Goal: Task Accomplishment & Management: Use online tool/utility

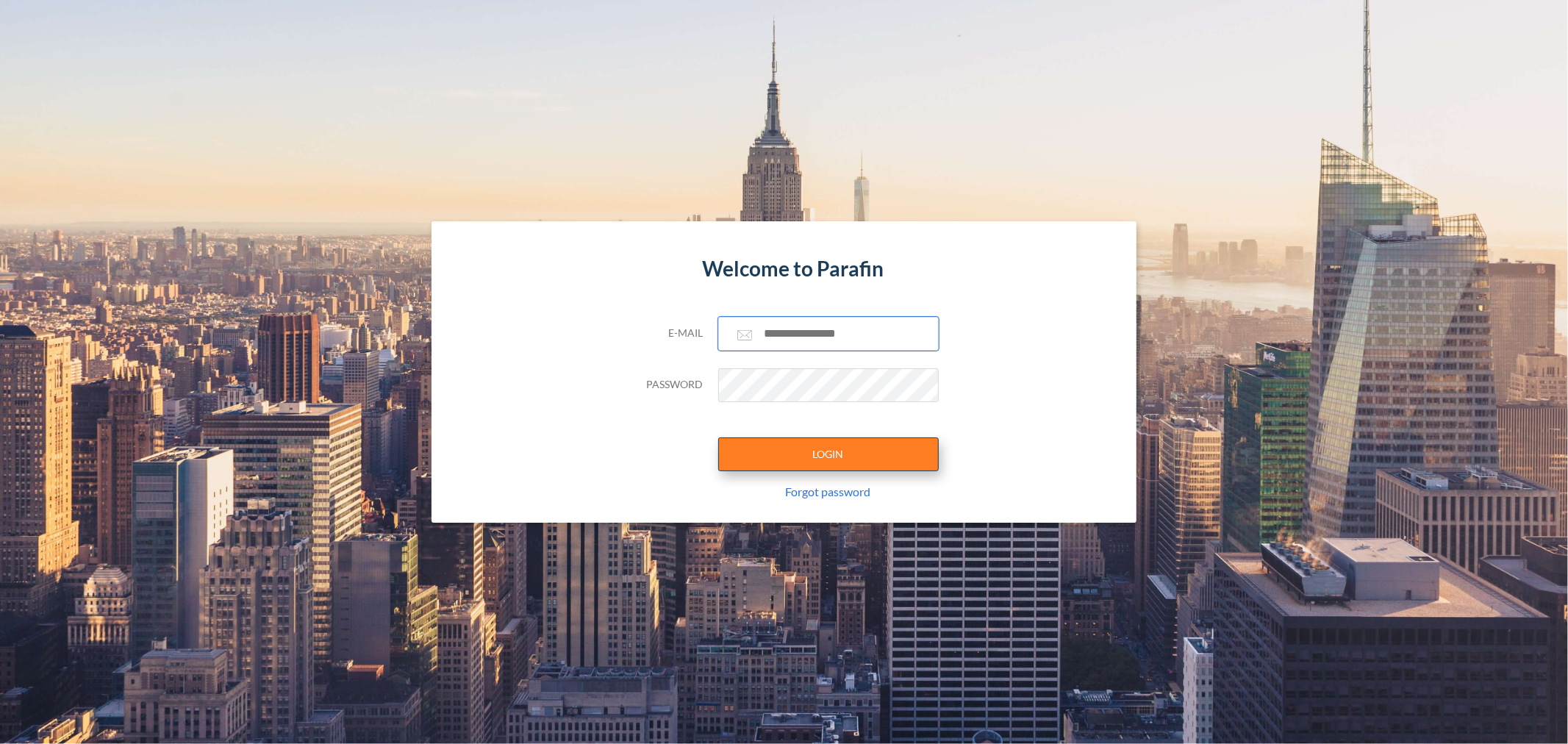
type input "**********"
click at [858, 439] on button "LOGIN" at bounding box center [828, 454] width 220 height 34
type input "**********"
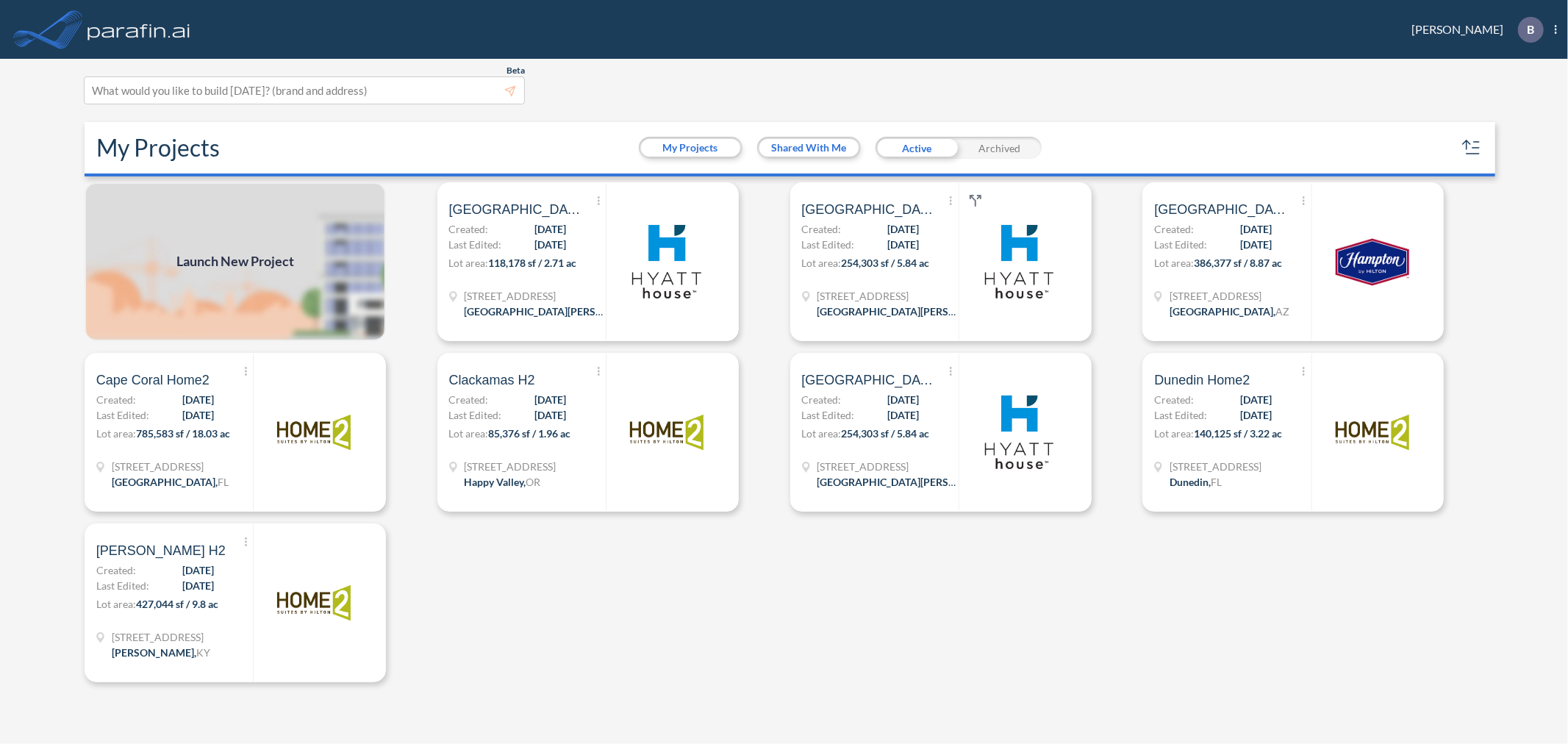
click at [220, 258] on span "Launch New Project" at bounding box center [235, 261] width 118 height 20
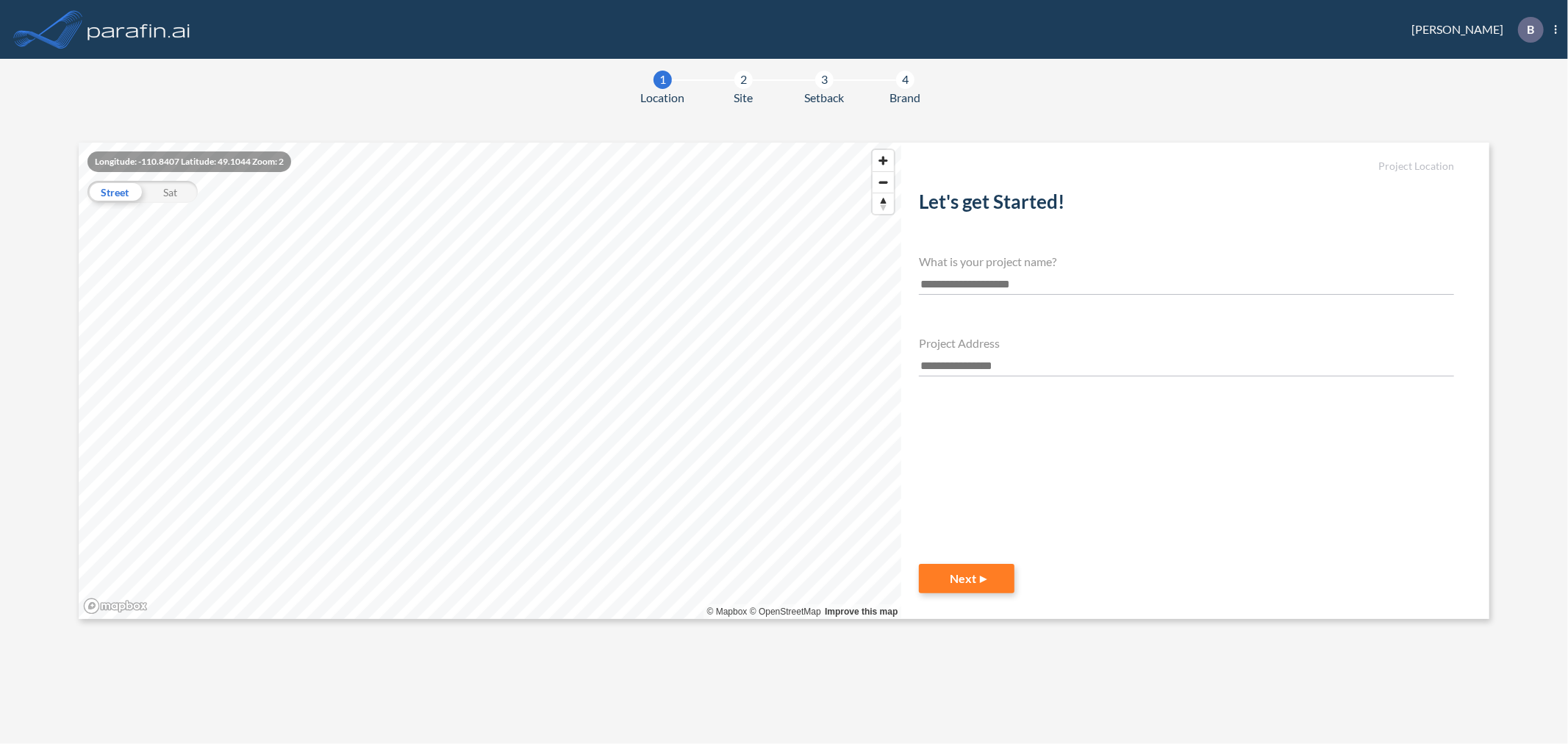
click at [998, 293] on input "text" at bounding box center [1186, 284] width 535 height 20
type input "*"
type input "**********"
click at [1053, 363] on input "text" at bounding box center [1186, 365] width 535 height 20
click at [984, 363] on input "text" at bounding box center [1186, 365] width 535 height 20
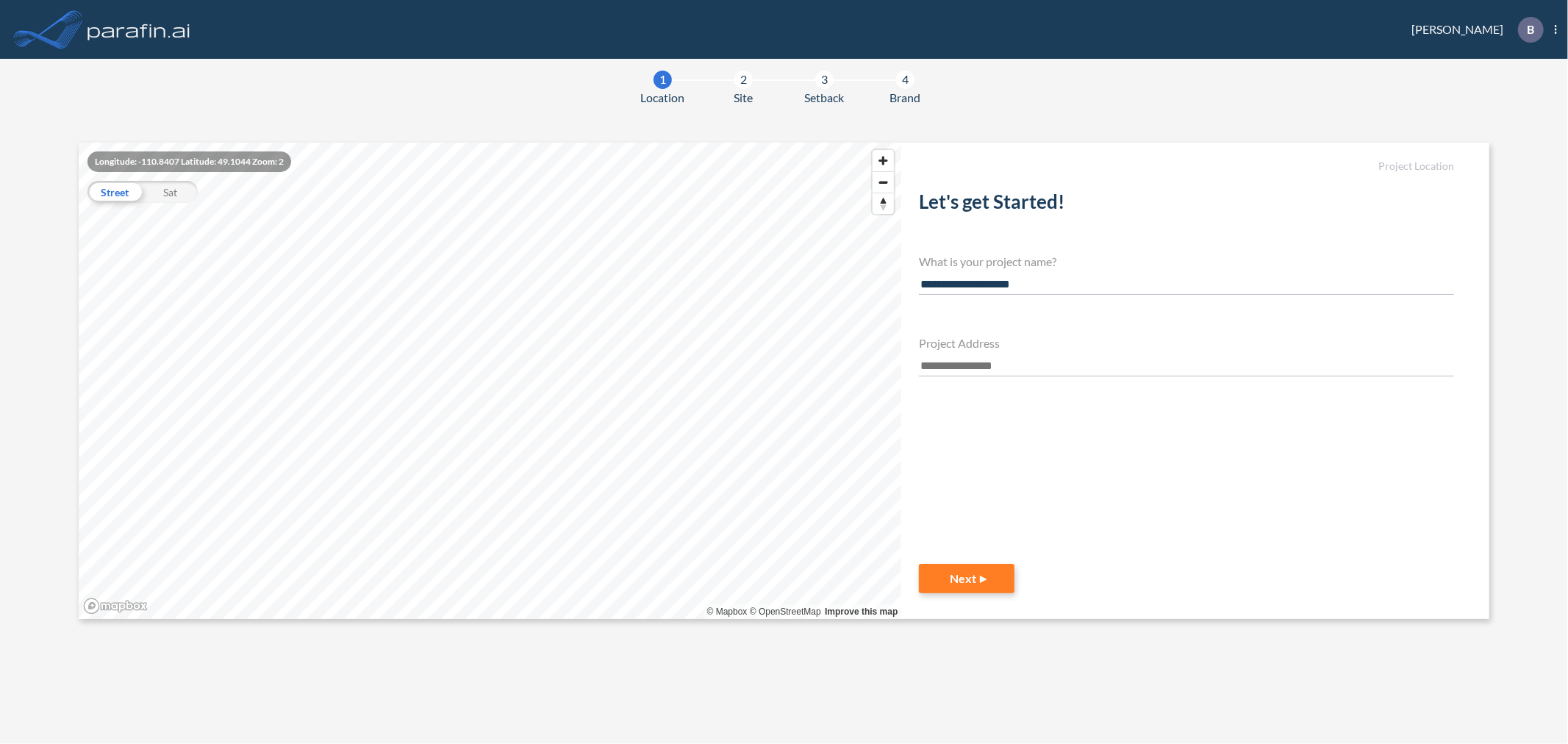
click at [1011, 364] on input "text" at bounding box center [1186, 365] width 535 height 20
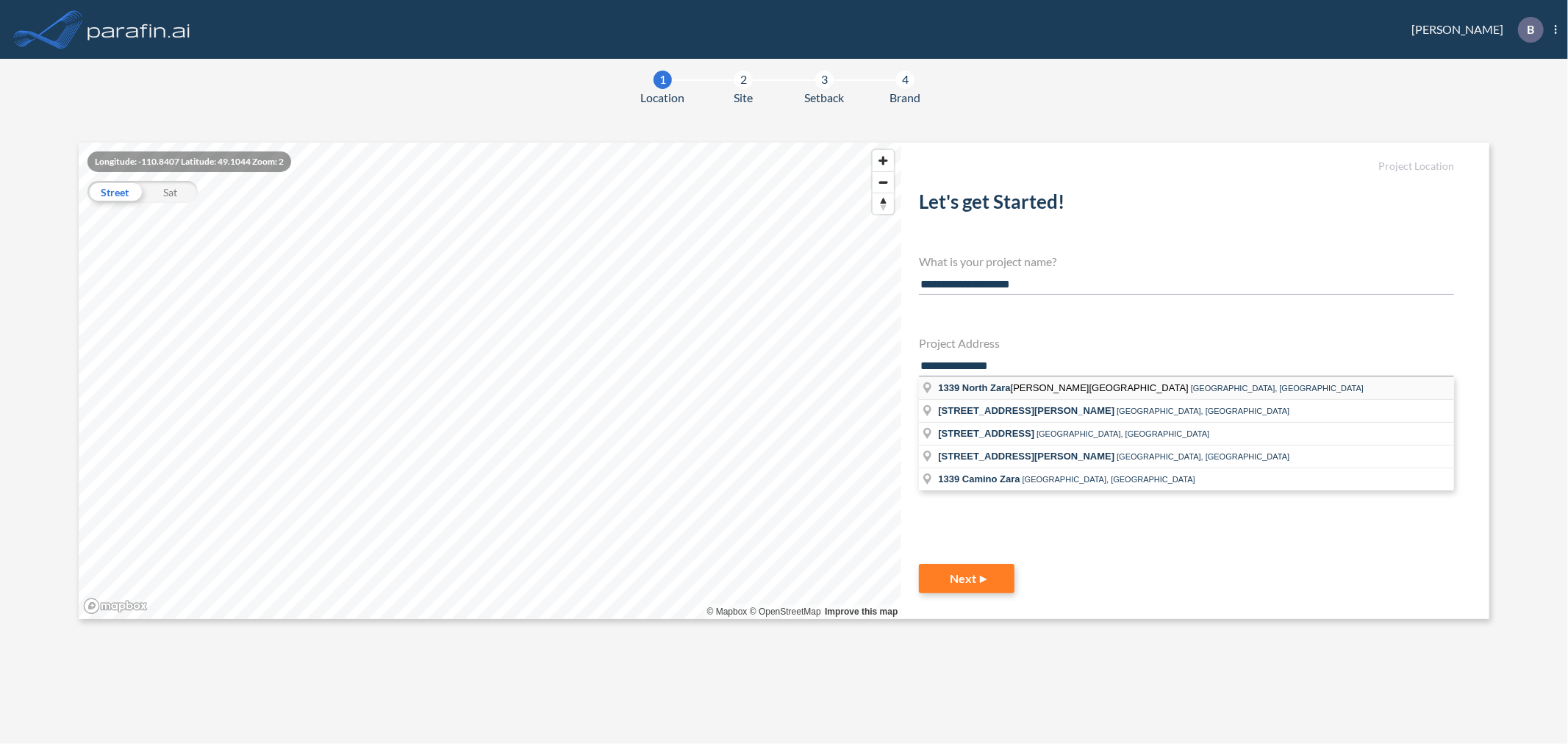
click at [1191, 387] on span "[GEOGRAPHIC_DATA], [GEOGRAPHIC_DATA]" at bounding box center [1277, 387] width 173 height 8
type input "**********"
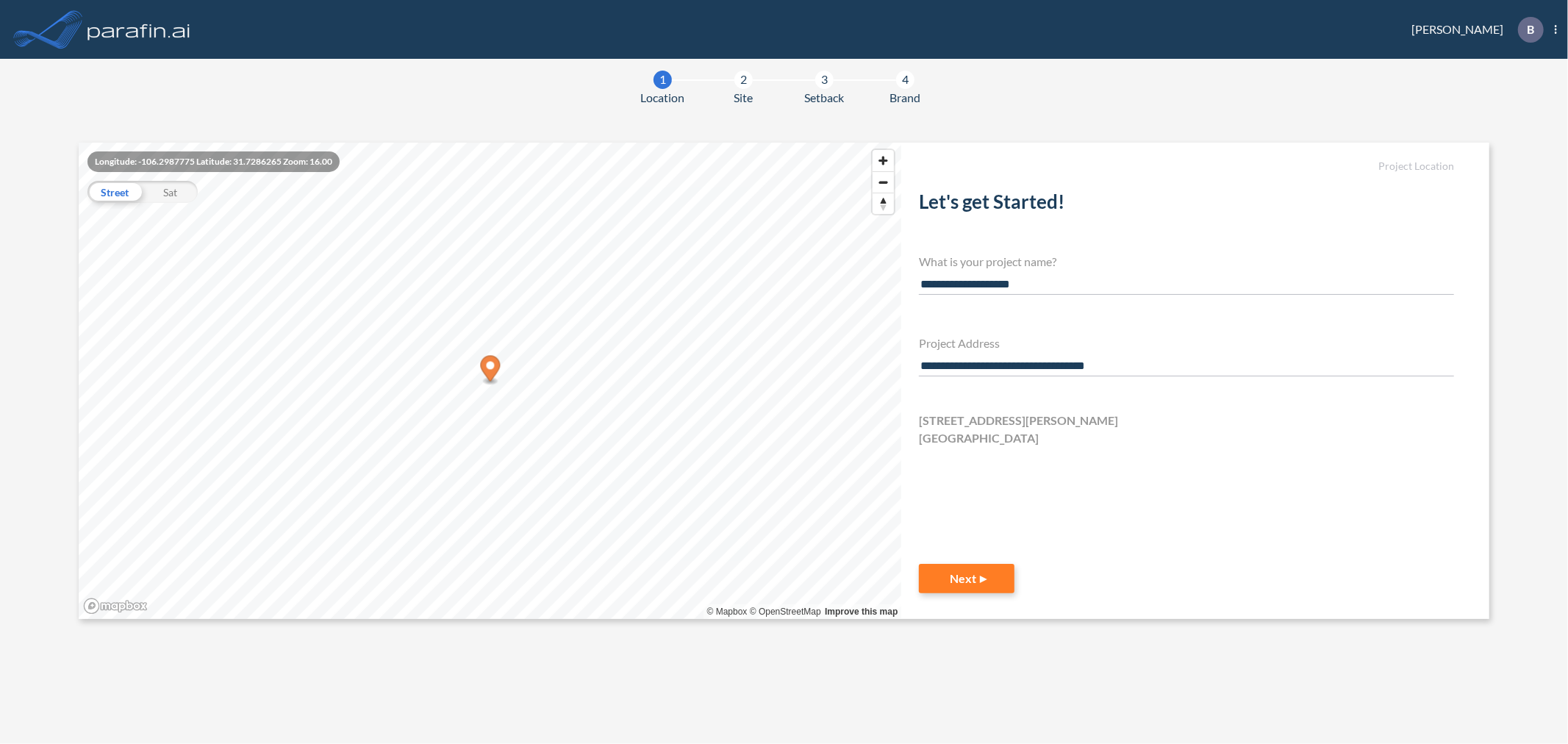
click at [174, 193] on div "Sat" at bounding box center [170, 192] width 55 height 22
click at [987, 579] on button "Next" at bounding box center [966, 579] width 95 height 30
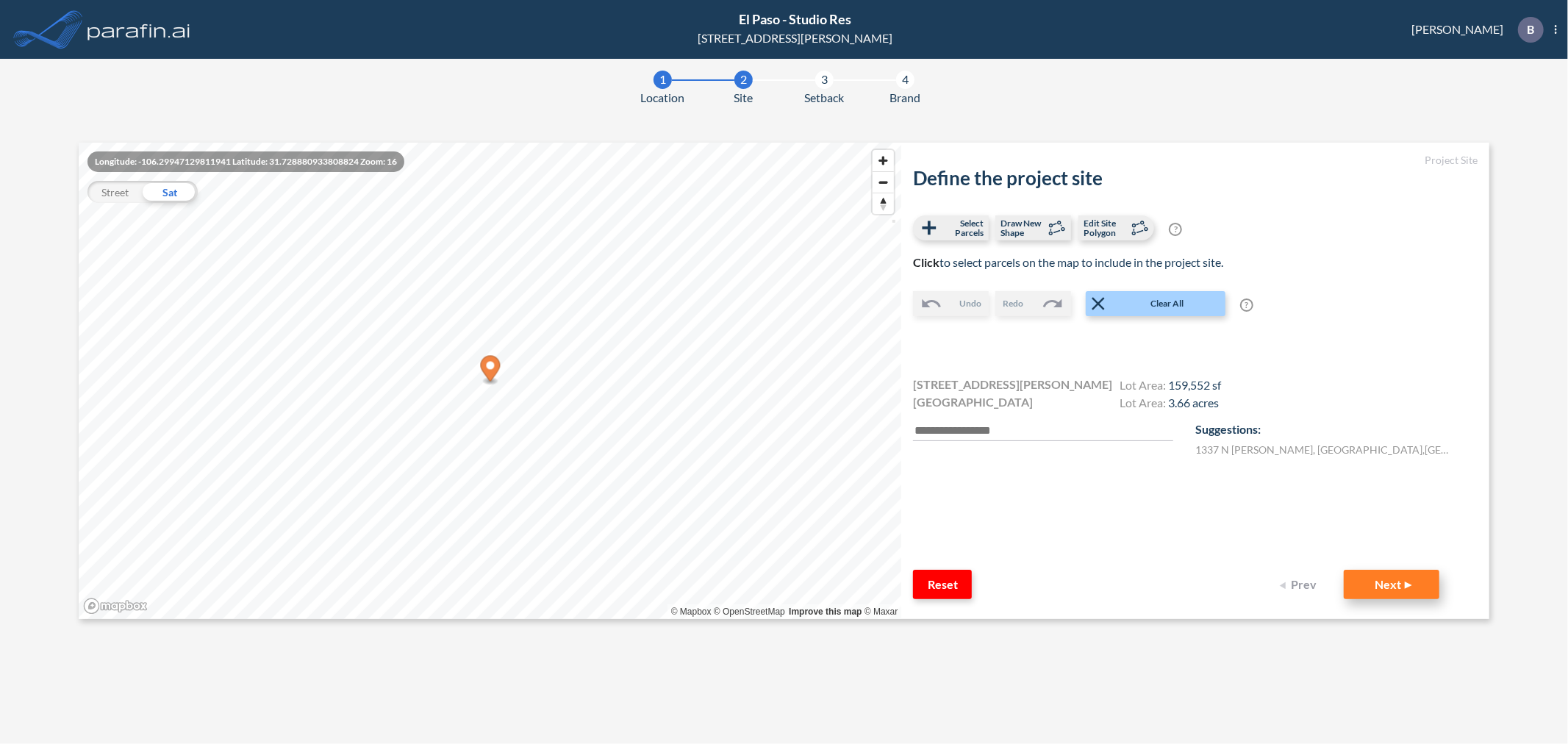
click at [1401, 588] on button "Next" at bounding box center [1392, 585] width 95 height 30
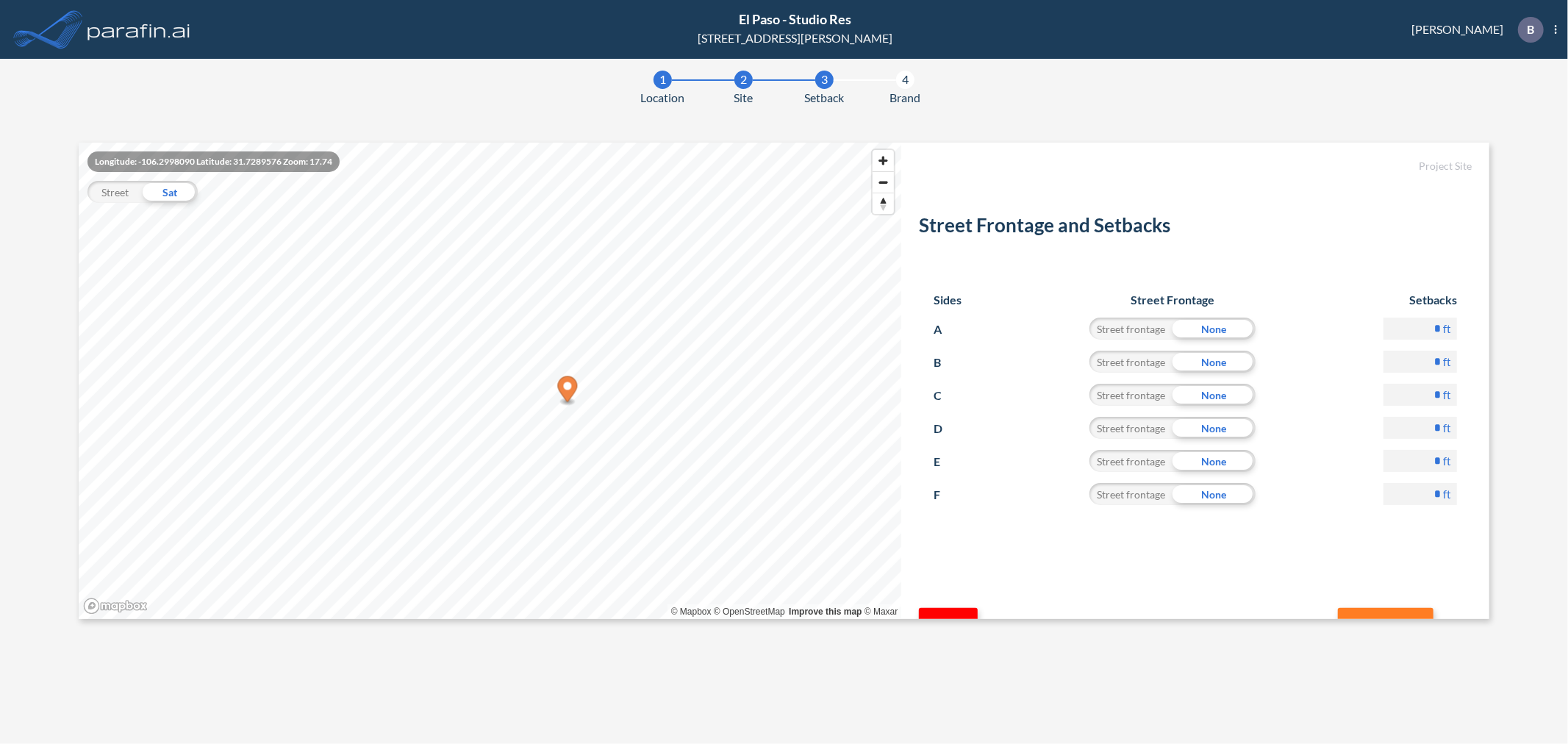
scroll to position [44, 0]
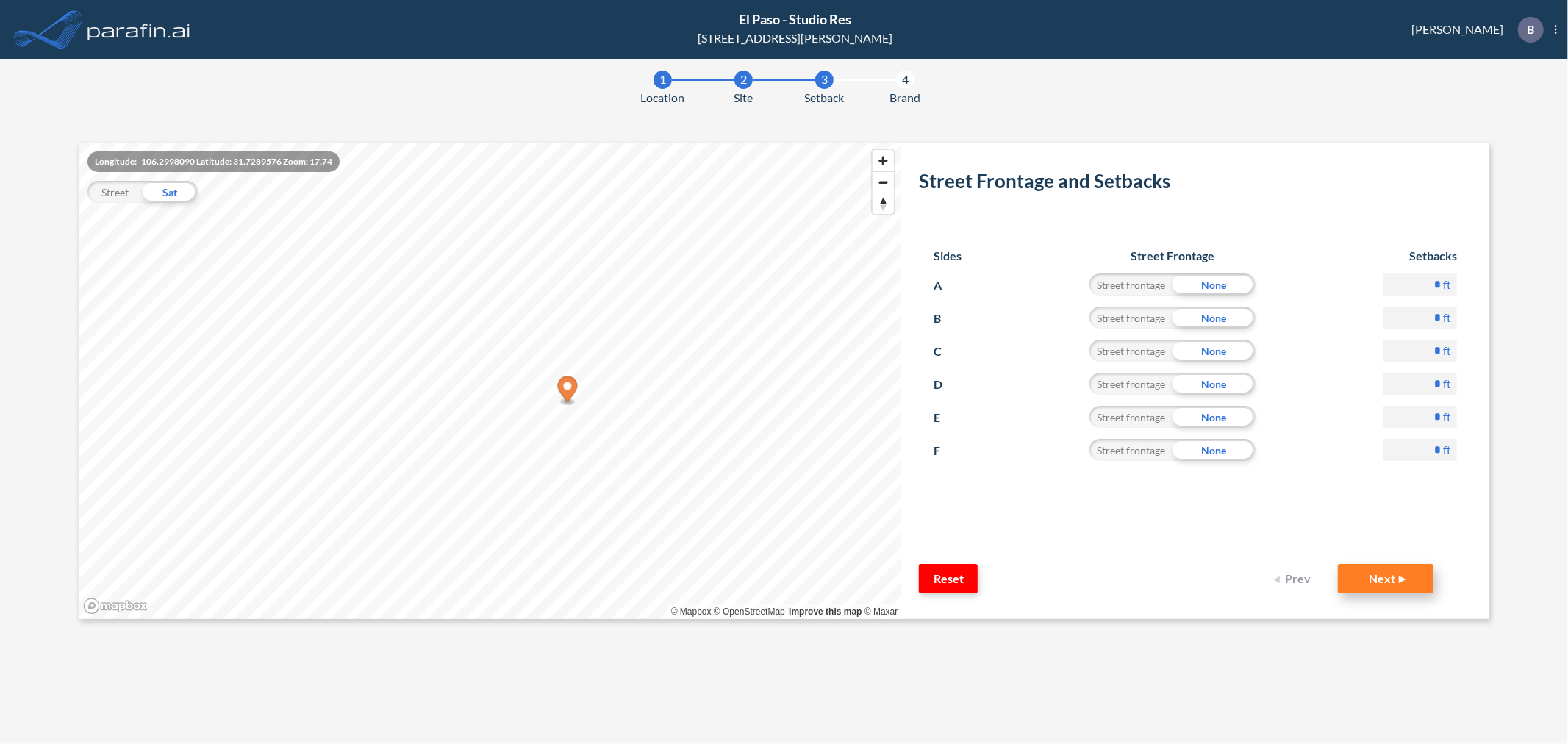
click at [1385, 576] on button "Next" at bounding box center [1386, 579] width 95 height 30
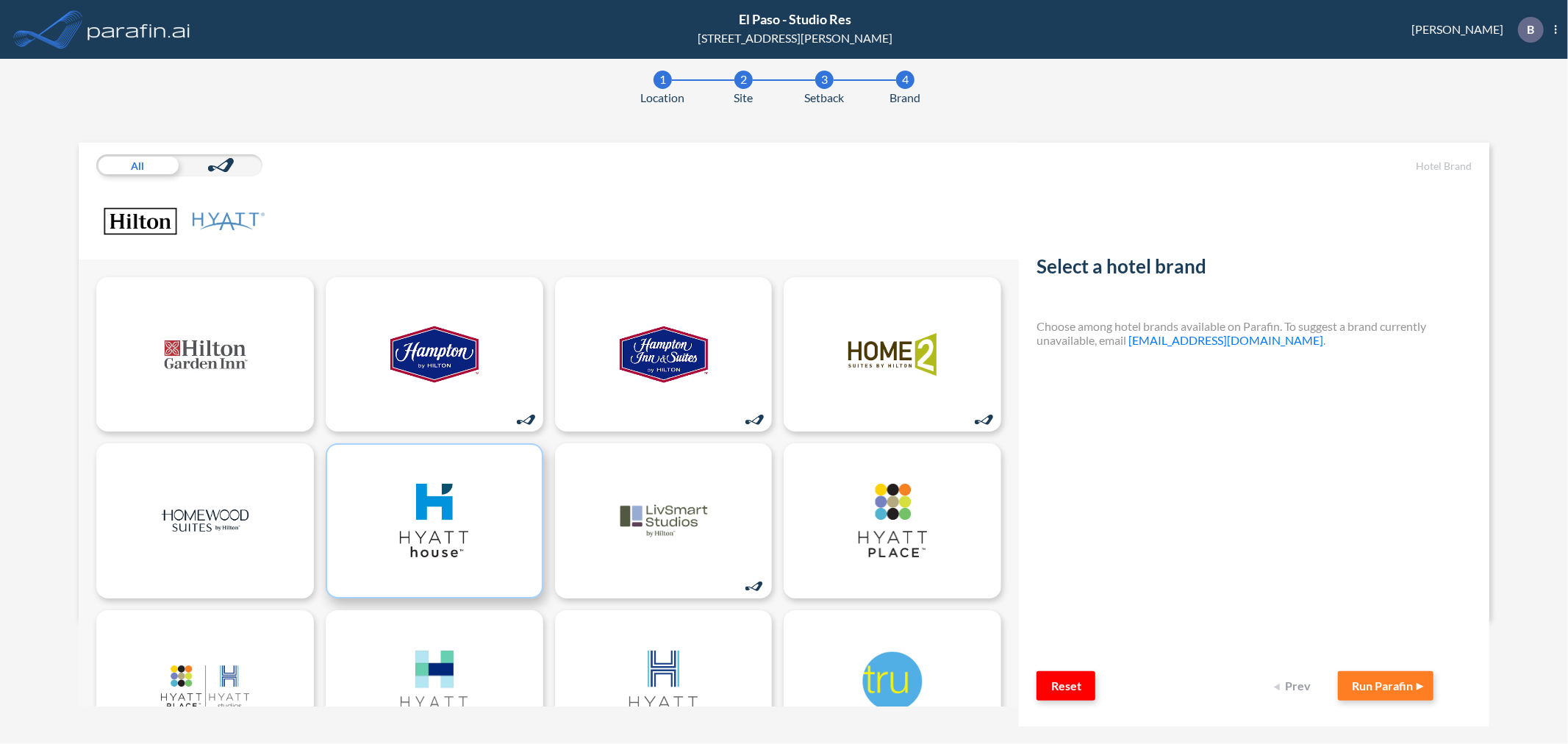
scroll to position [0, 0]
click at [229, 216] on img at bounding box center [229, 221] width 74 height 54
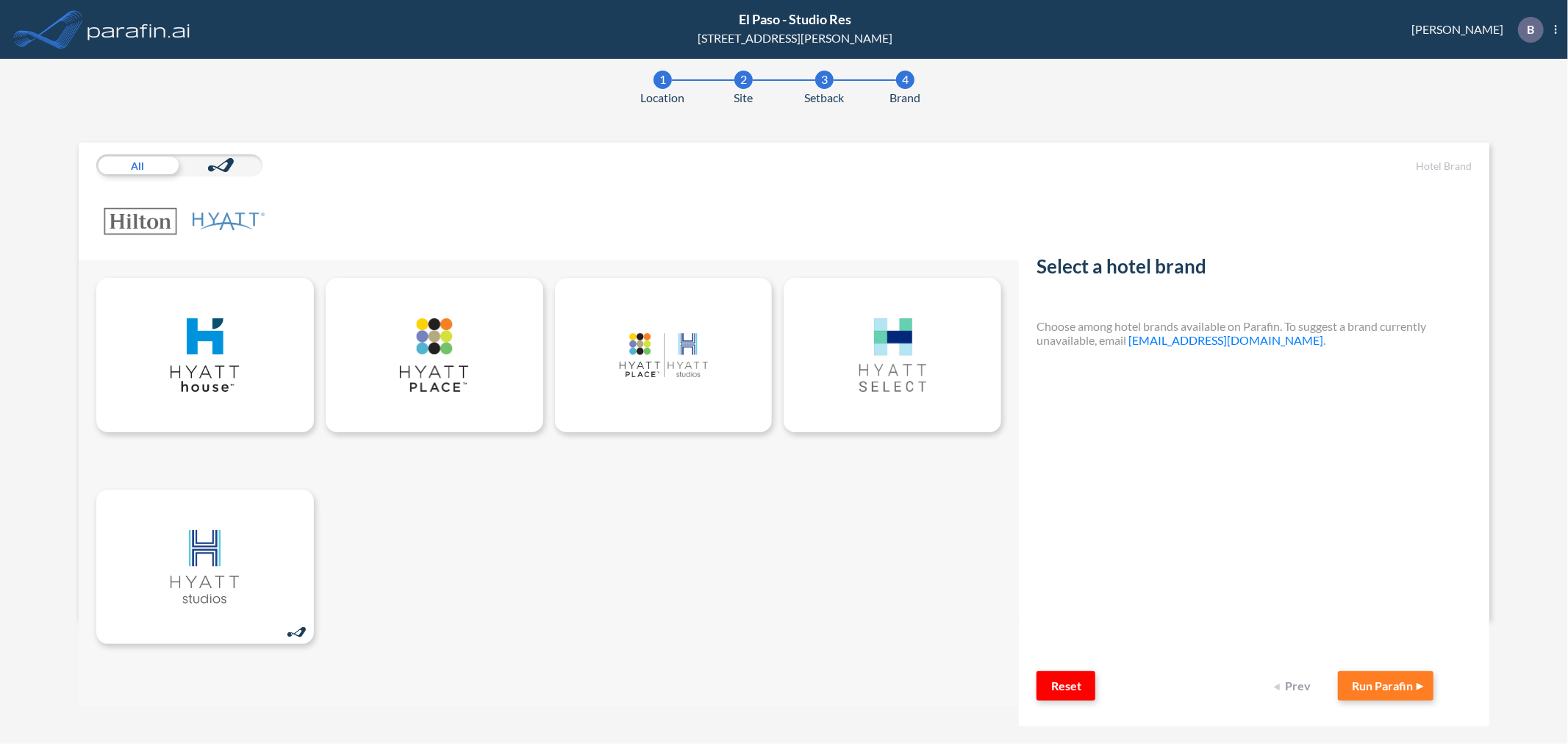
click at [127, 220] on img at bounding box center [140, 221] width 74 height 54
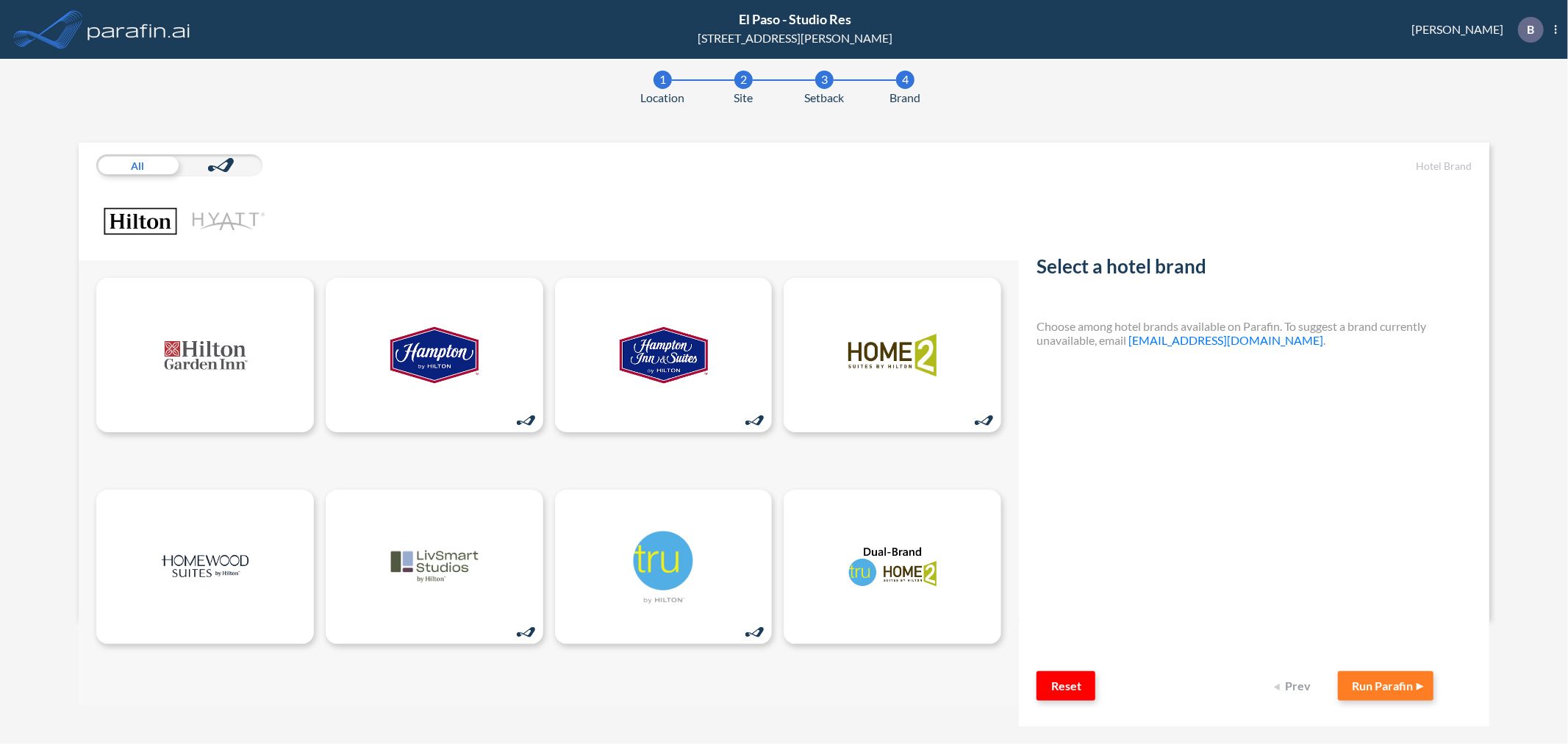
click at [247, 219] on img at bounding box center [229, 221] width 74 height 54
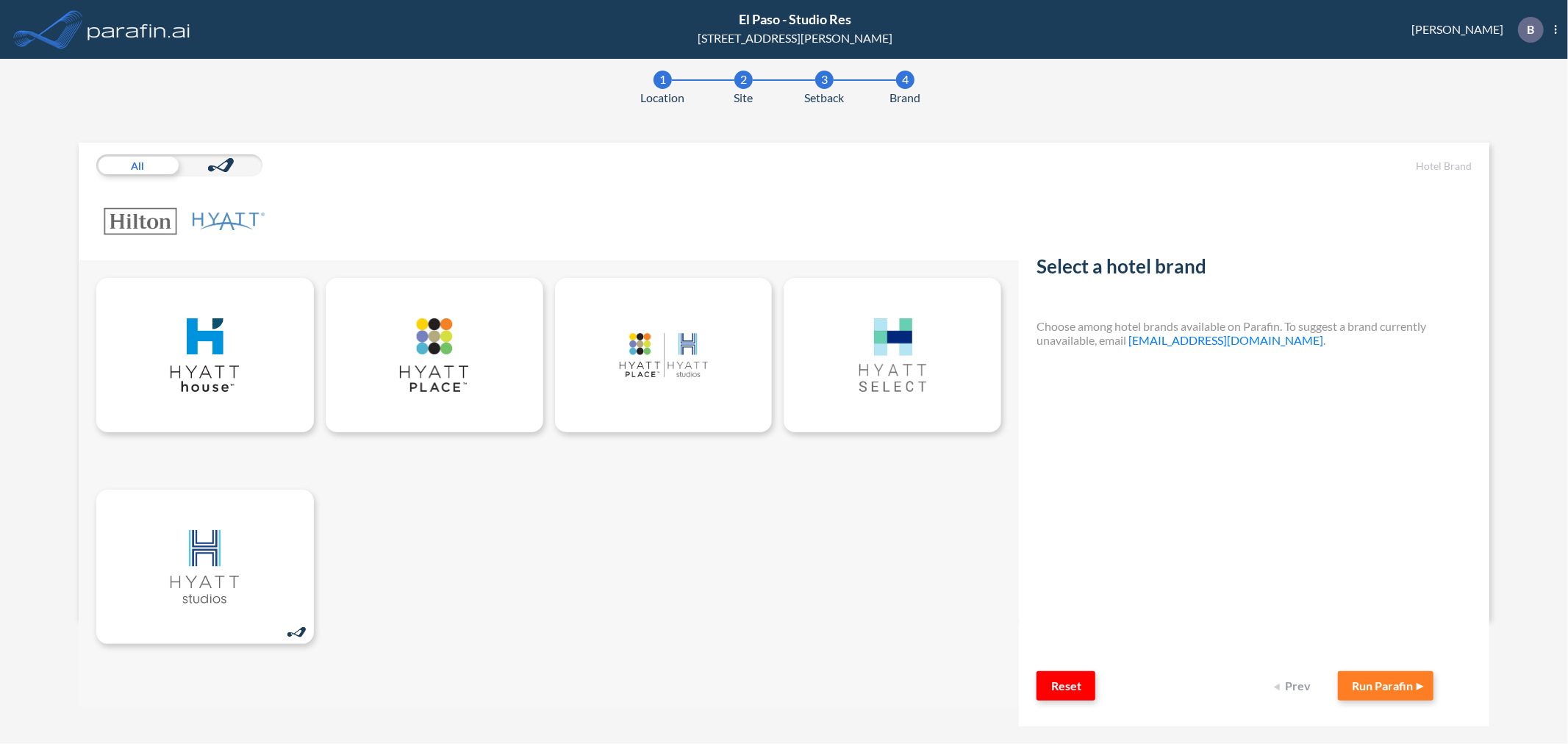
click at [135, 214] on img at bounding box center [140, 221] width 74 height 54
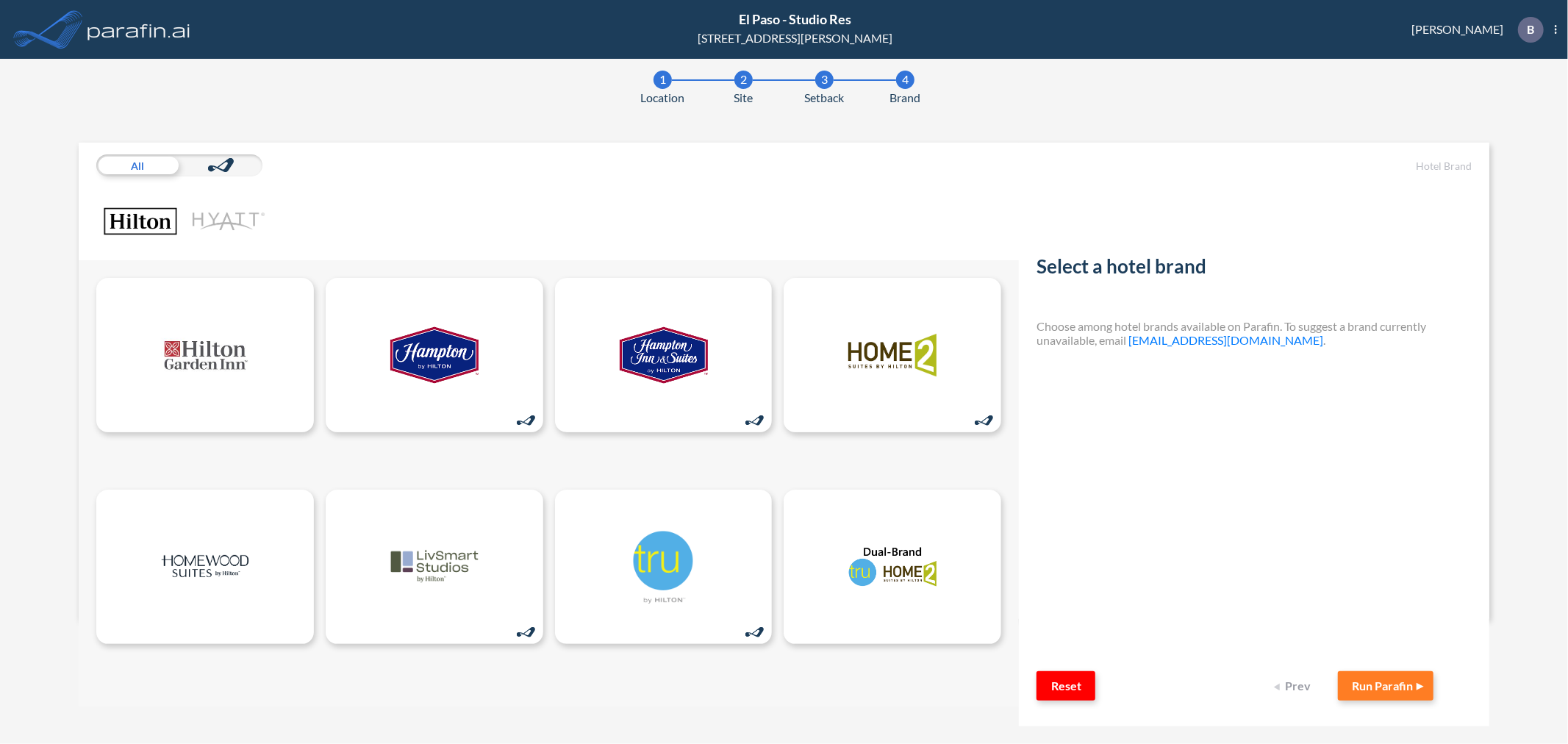
drag, startPoint x: 220, startPoint y: 219, endPoint x: 211, endPoint y: 220, distance: 9.1
click at [220, 220] on img at bounding box center [229, 221] width 74 height 54
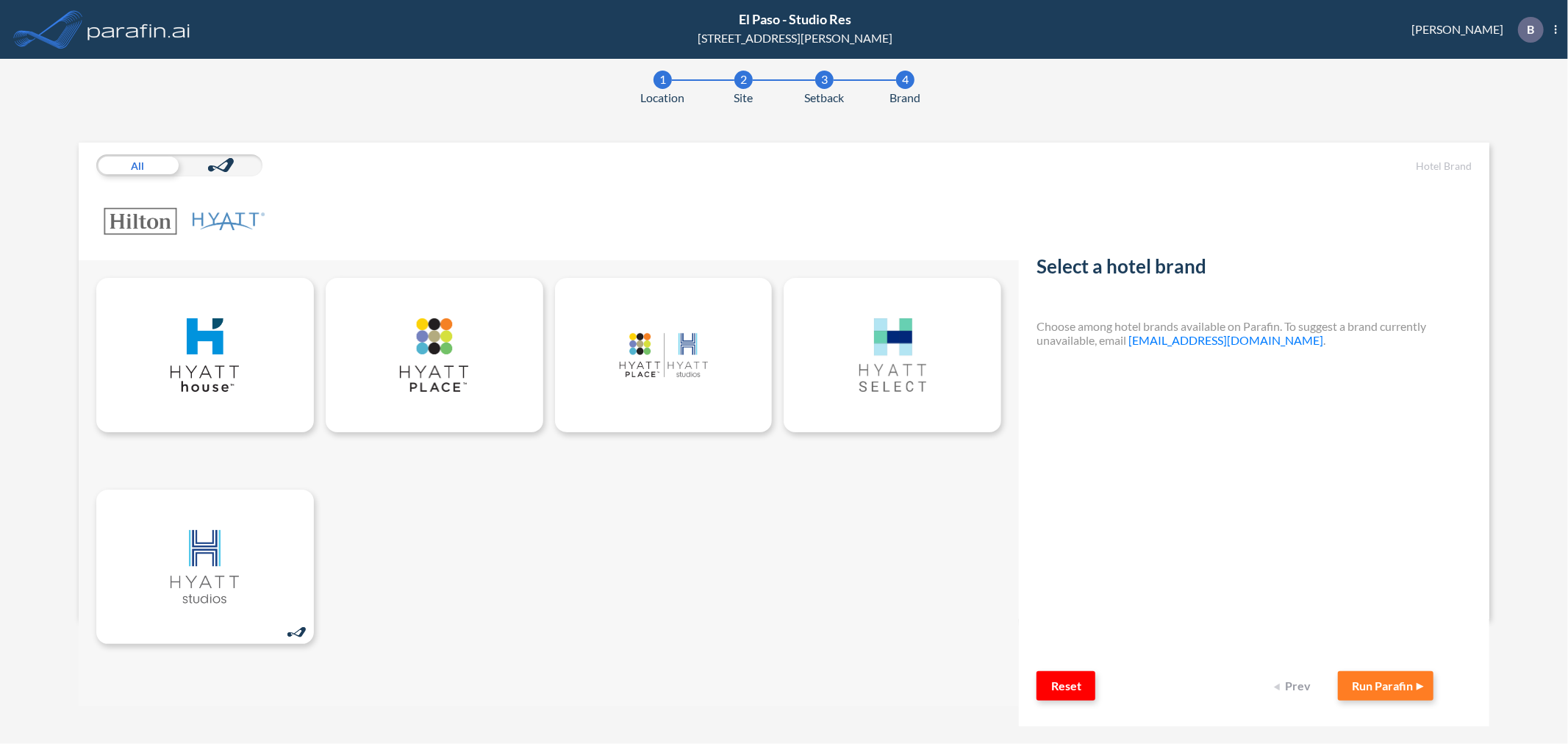
click at [149, 220] on img at bounding box center [140, 221] width 74 height 54
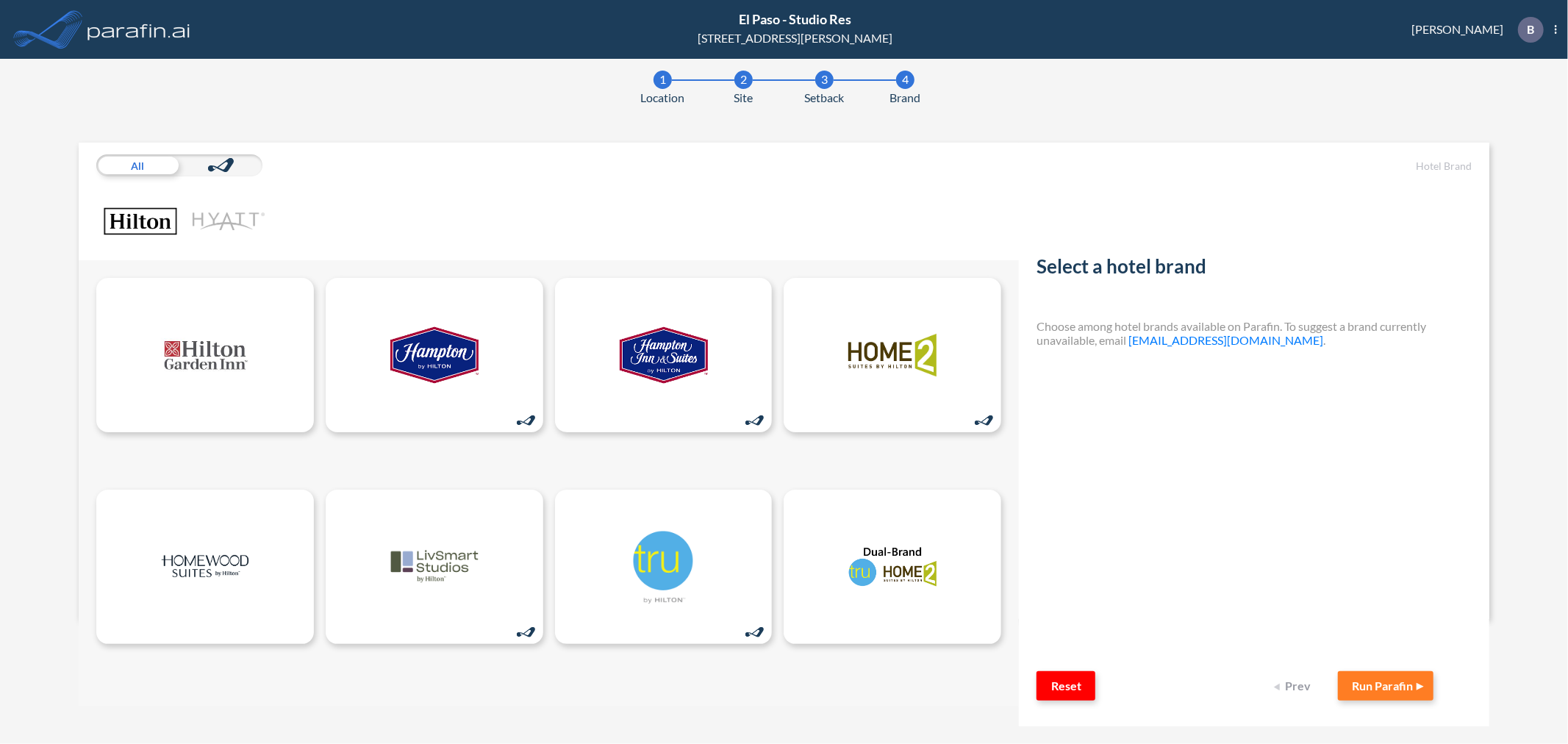
click at [222, 228] on img at bounding box center [229, 221] width 74 height 54
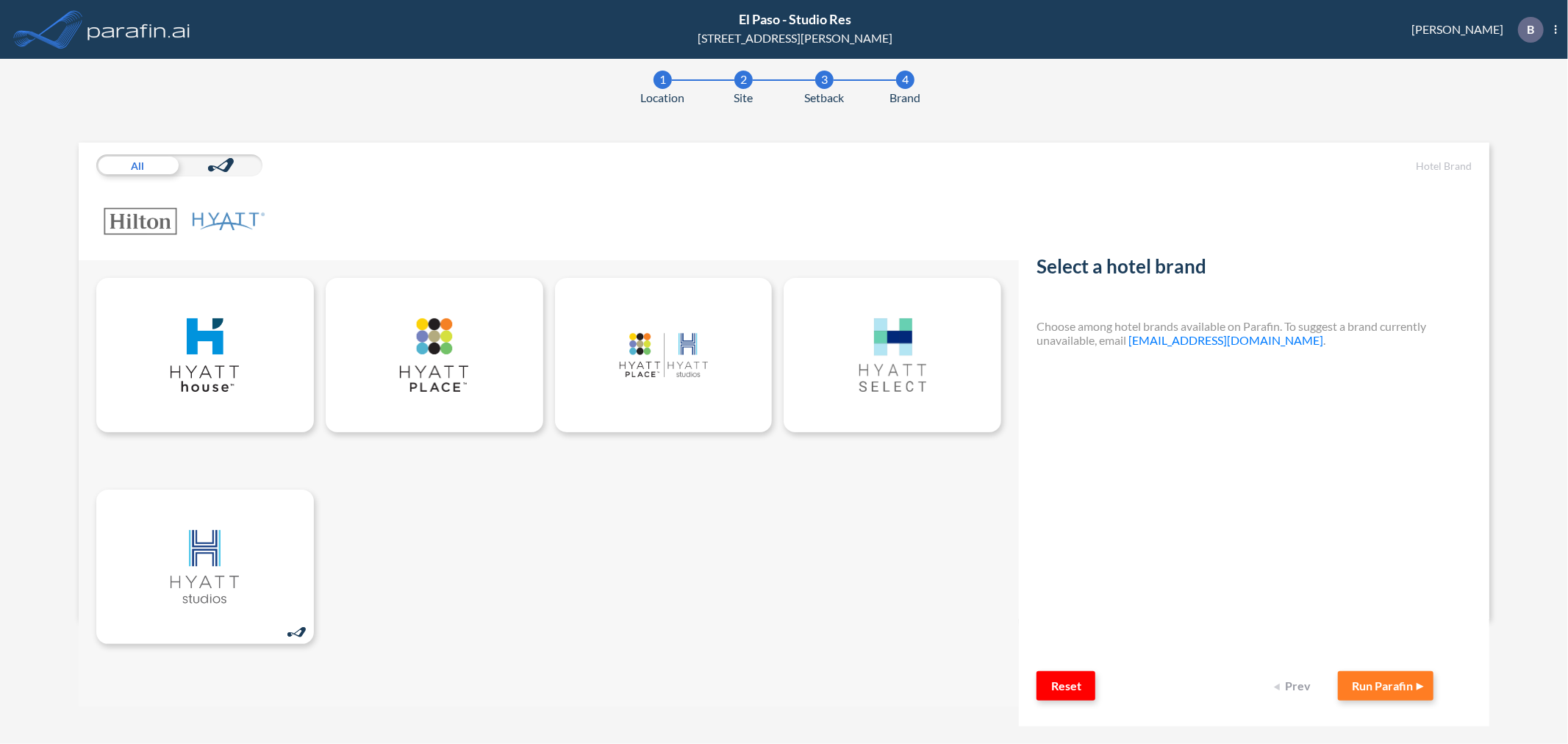
drag, startPoint x: 730, startPoint y: 203, endPoint x: 556, endPoint y: 195, distance: 174.2
click at [721, 203] on div at bounding box center [548, 221] width 906 height 54
click at [1449, 165] on h5 "Hotel Brand" at bounding box center [1254, 166] width 436 height 12
drag, startPoint x: 409, startPoint y: 176, endPoint x: 392, endPoint y: 176, distance: 17.0
click at [401, 176] on div "All" at bounding box center [548, 201] width 928 height 94
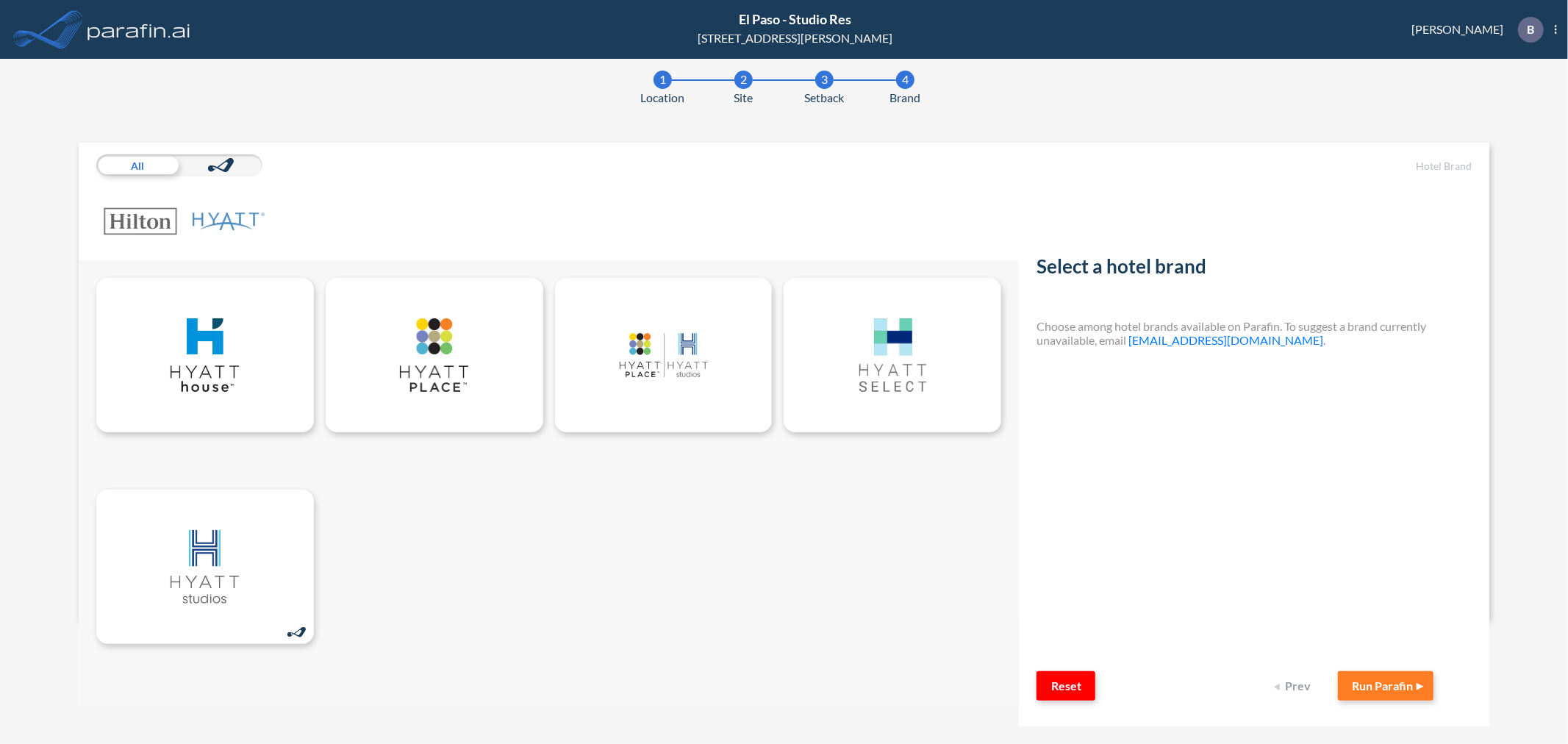
click at [201, 170] on div at bounding box center [220, 166] width 83 height 22
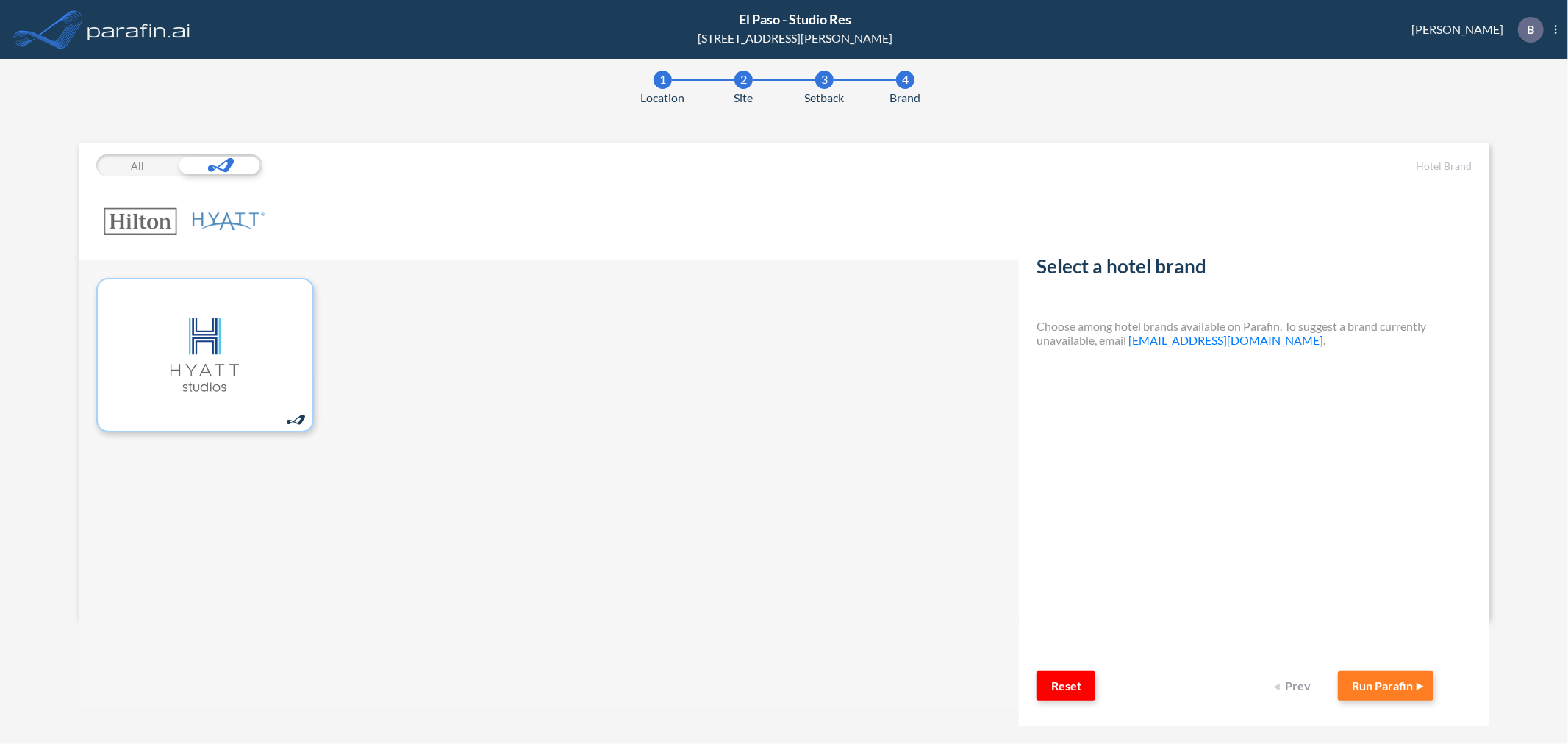
click at [135, 204] on img at bounding box center [140, 221] width 74 height 54
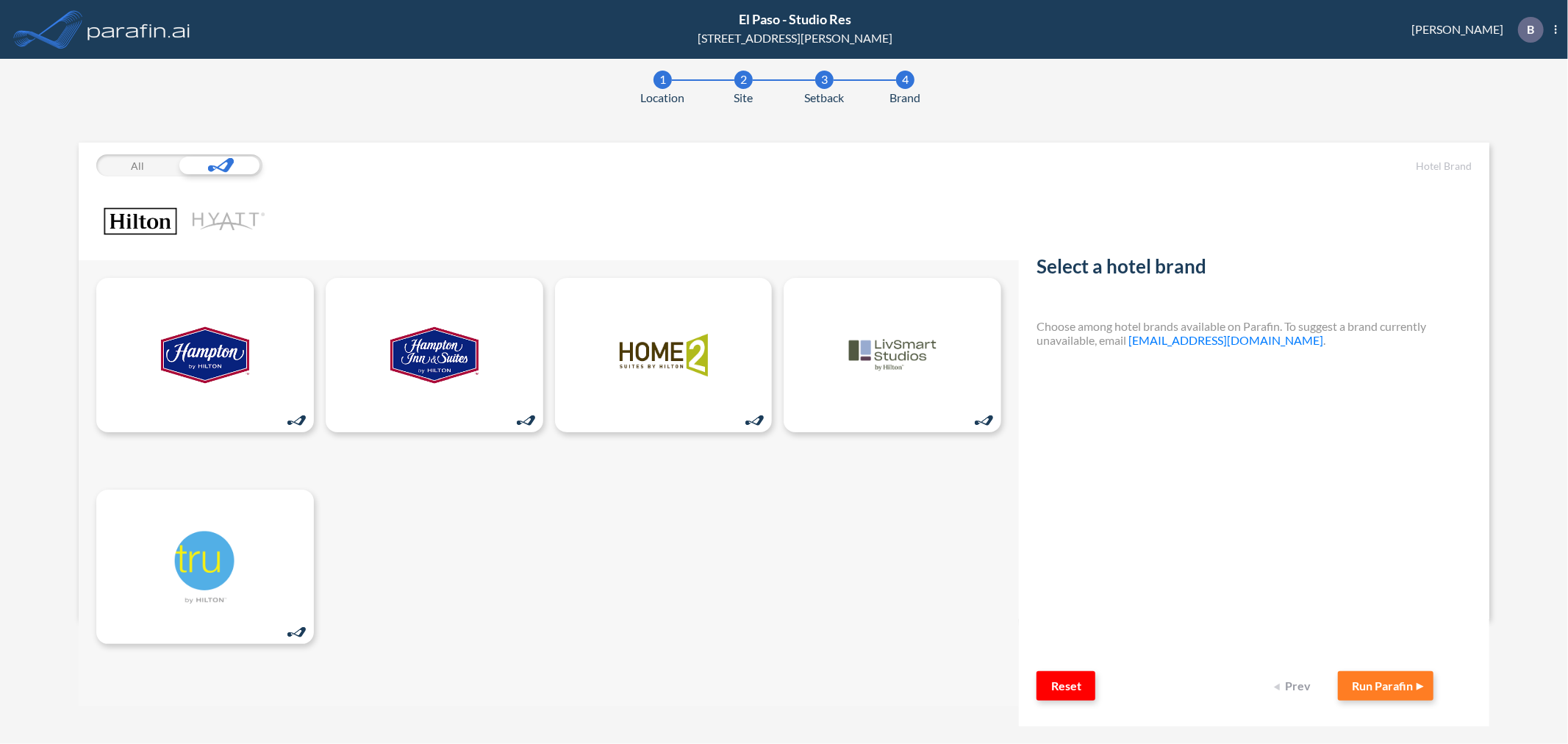
click at [144, 218] on img at bounding box center [140, 221] width 74 height 54
click at [256, 214] on img at bounding box center [229, 221] width 74 height 54
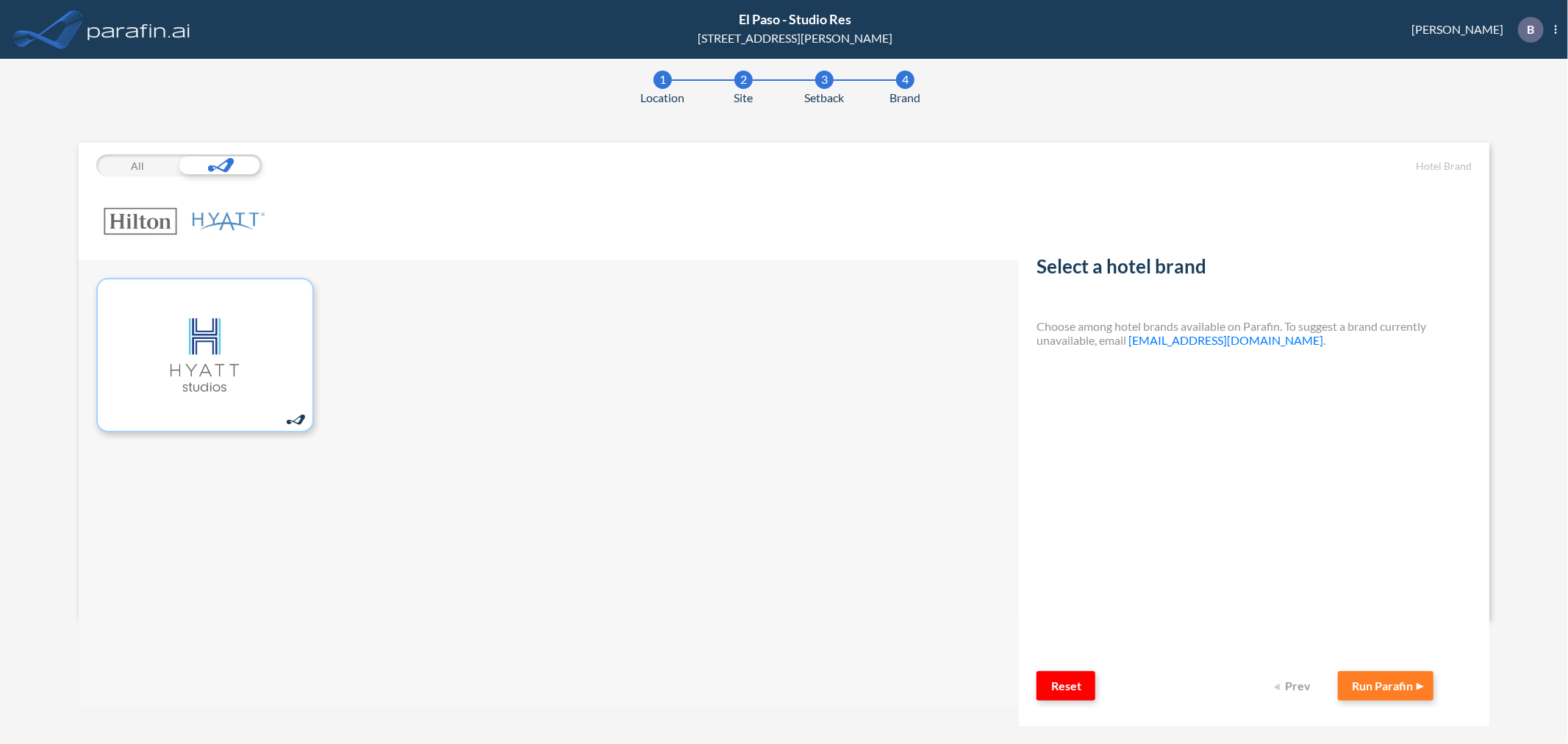
drag, startPoint x: 395, startPoint y: 206, endPoint x: 424, endPoint y: 210, distance: 29.3
click at [411, 206] on div at bounding box center [548, 221] width 906 height 54
drag, startPoint x: 571, startPoint y: 222, endPoint x: 589, endPoint y: 222, distance: 18.0
click at [574, 222] on div at bounding box center [548, 221] width 906 height 54
click at [897, 248] on div "All" at bounding box center [548, 201] width 941 height 117
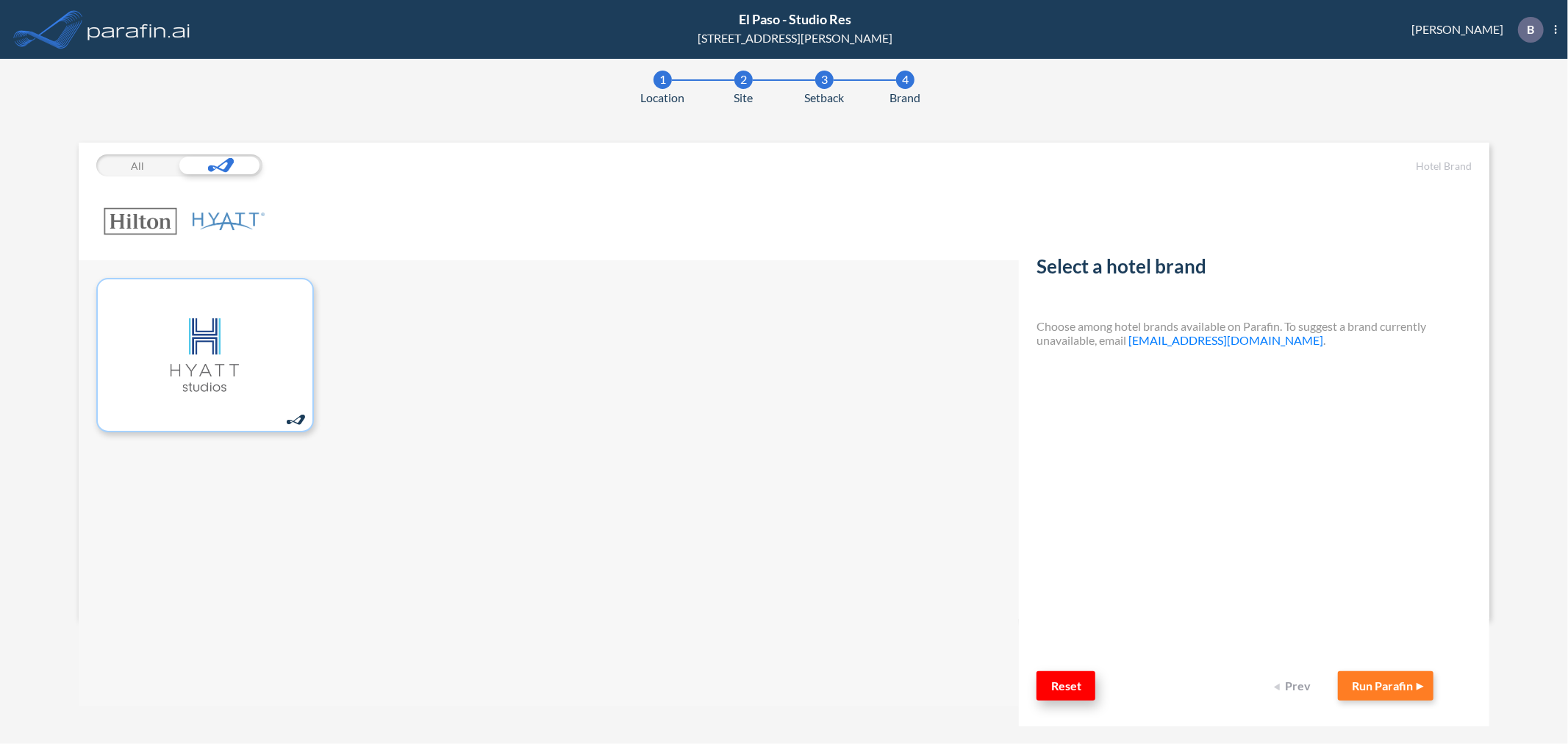
click at [1075, 695] on button "Reset" at bounding box center [1065, 686] width 59 height 30
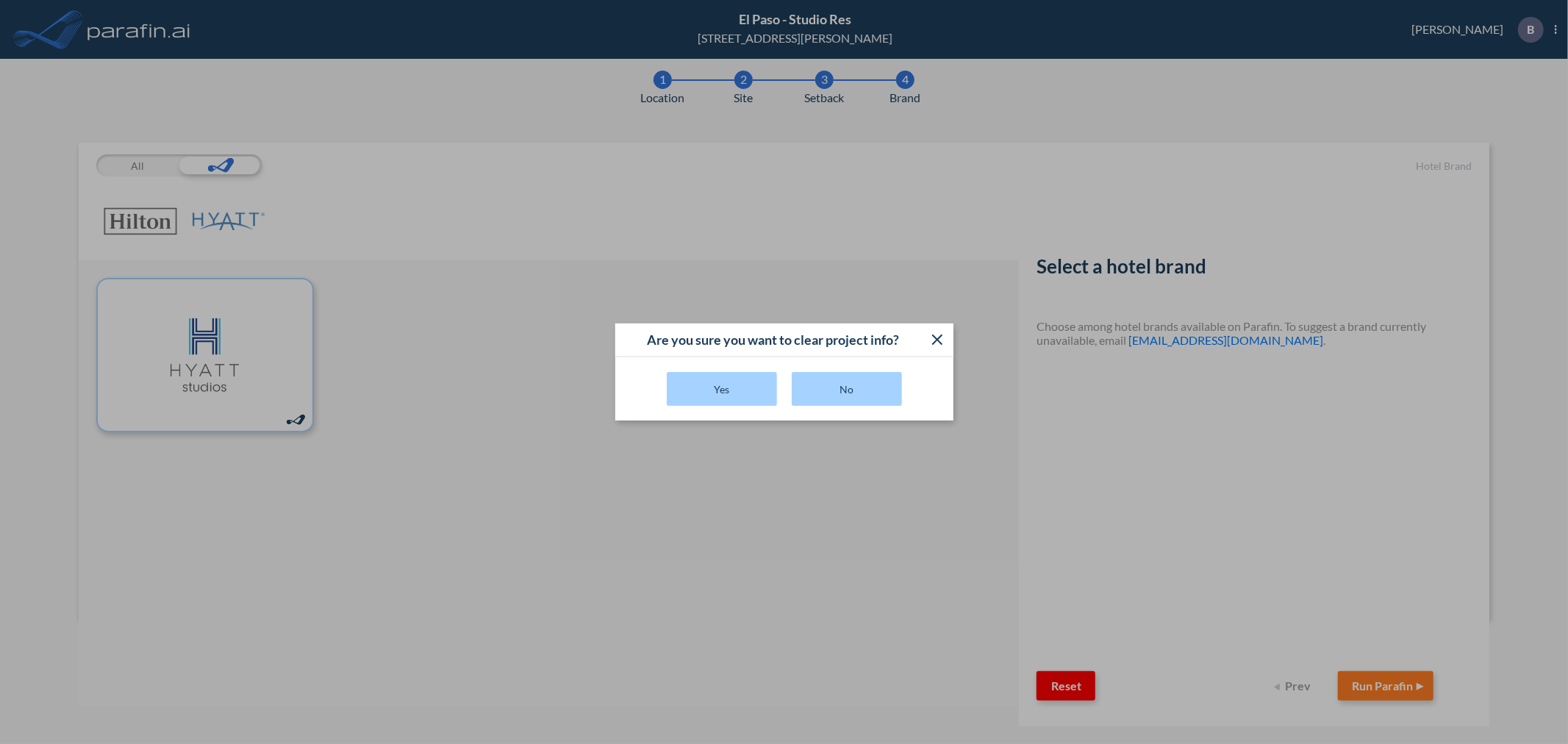
click at [936, 342] on icon at bounding box center [937, 339] width 18 height 18
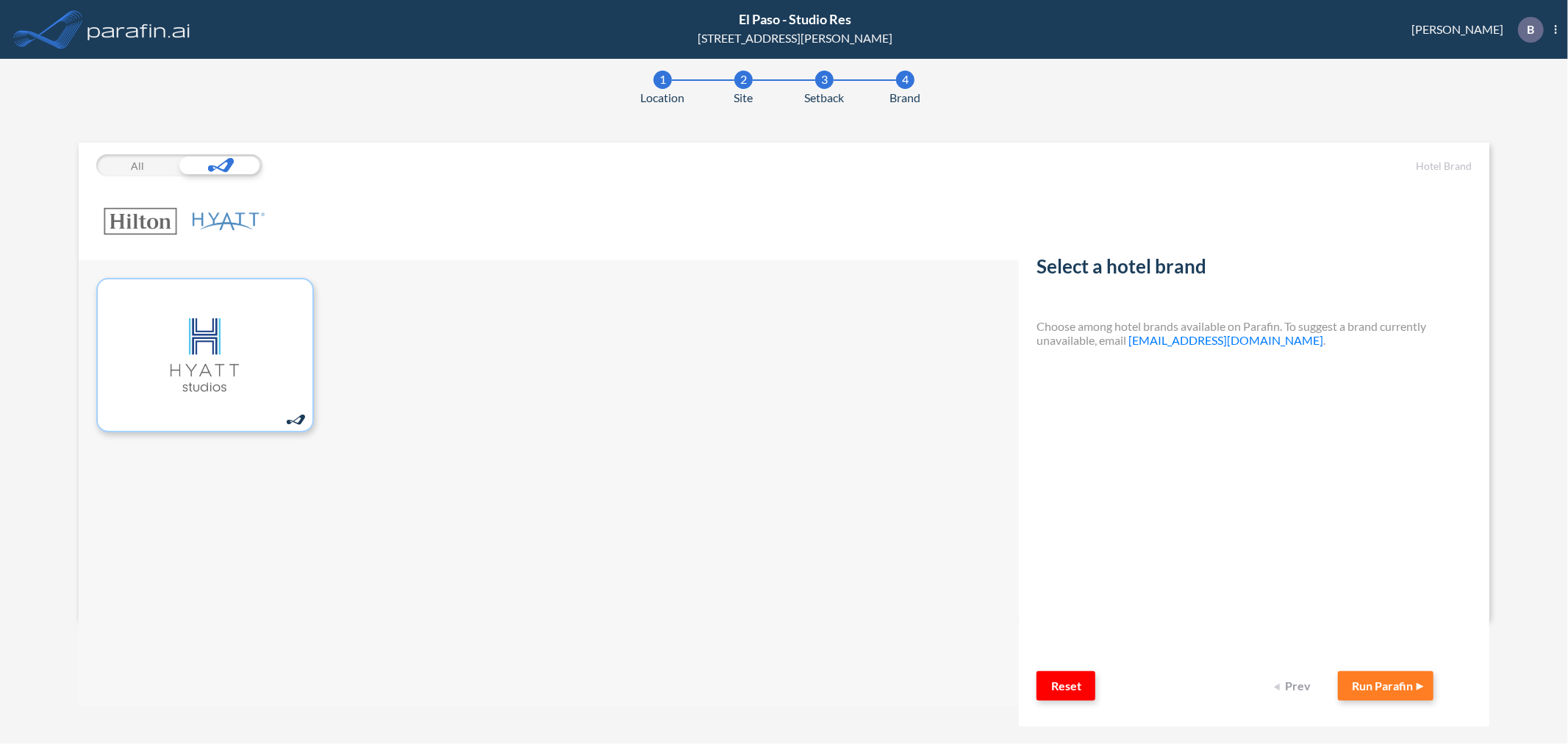
click at [244, 223] on img at bounding box center [229, 221] width 74 height 54
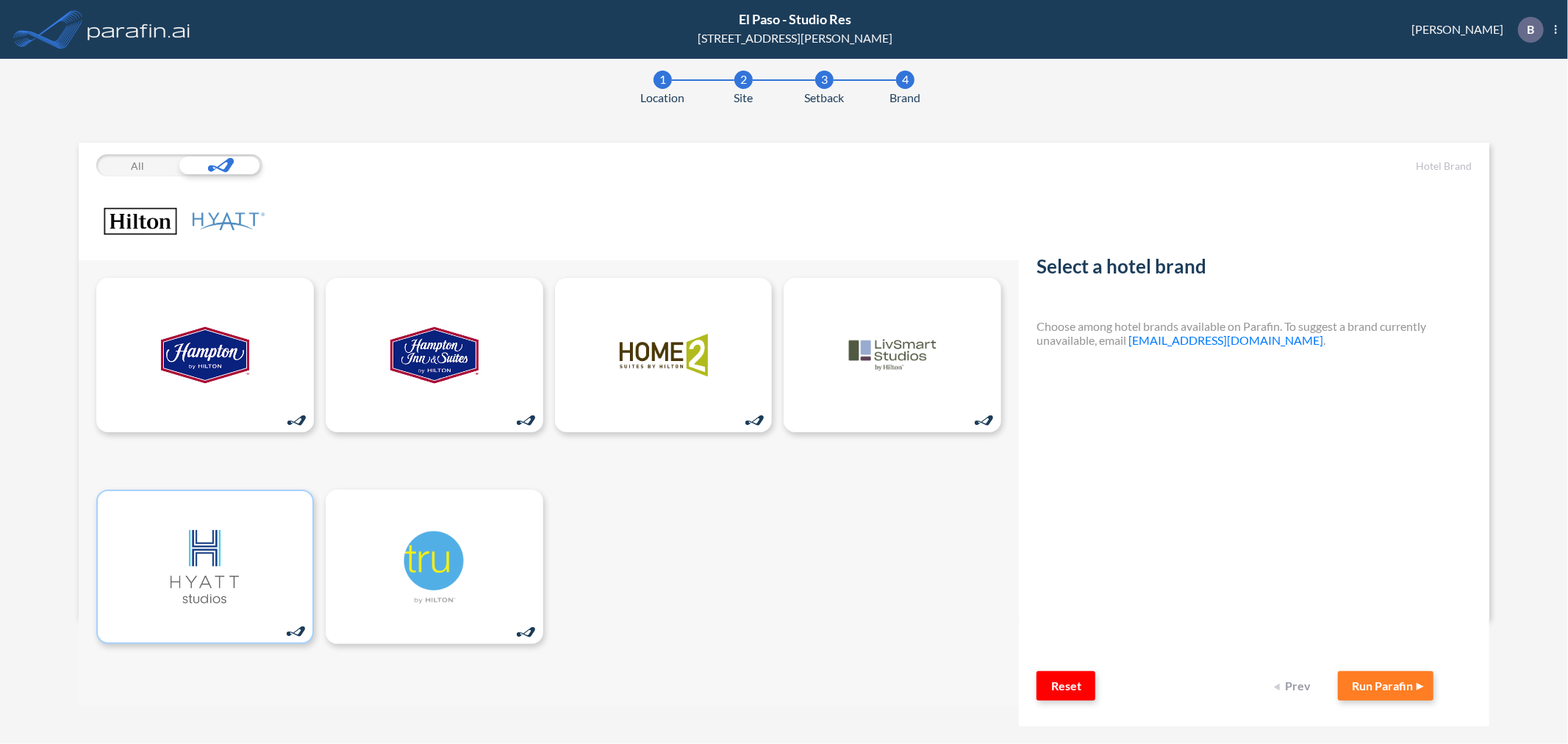
click at [692, 574] on div at bounding box center [548, 483] width 941 height 446
click at [134, 167] on div "All" at bounding box center [137, 166] width 83 height 22
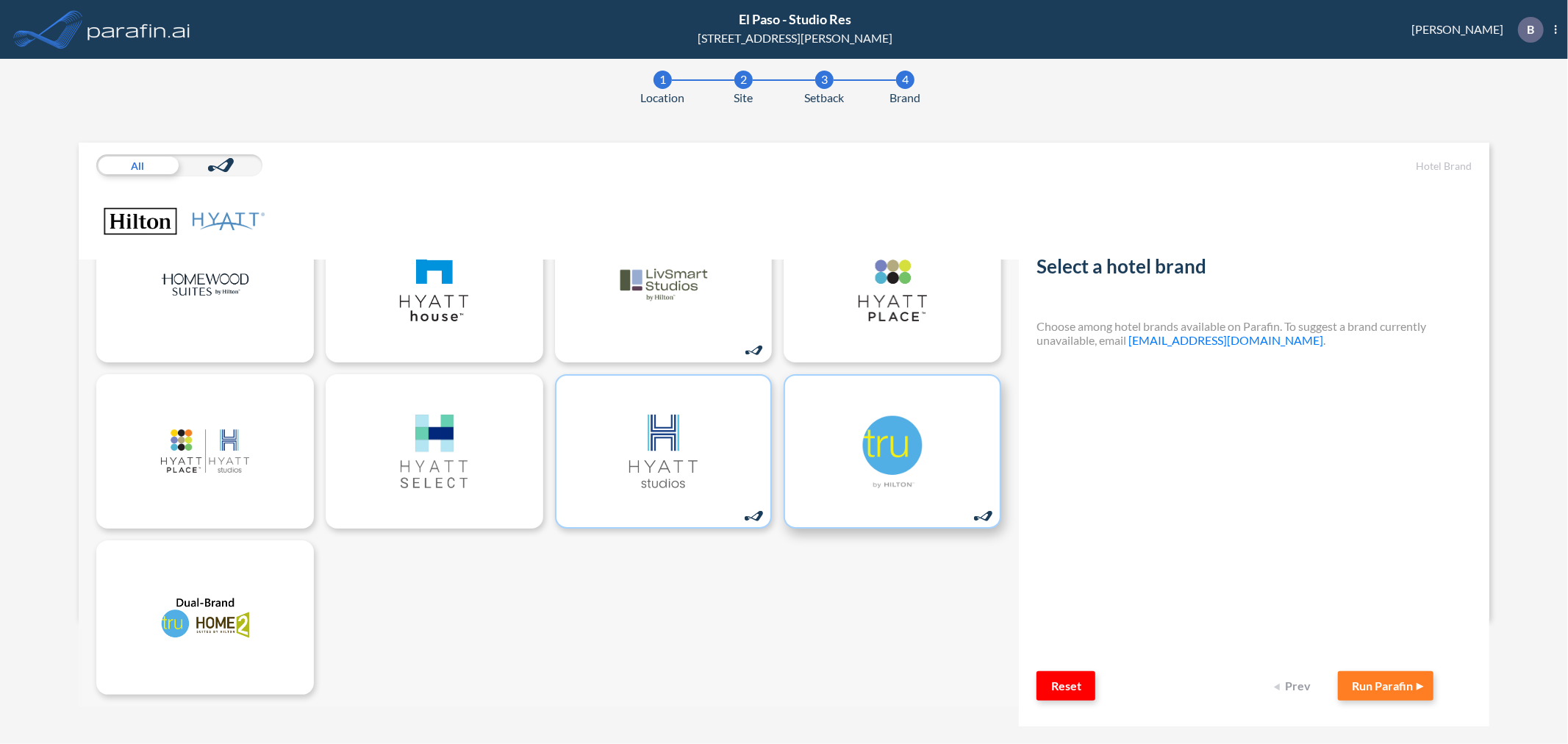
scroll to position [241, 0]
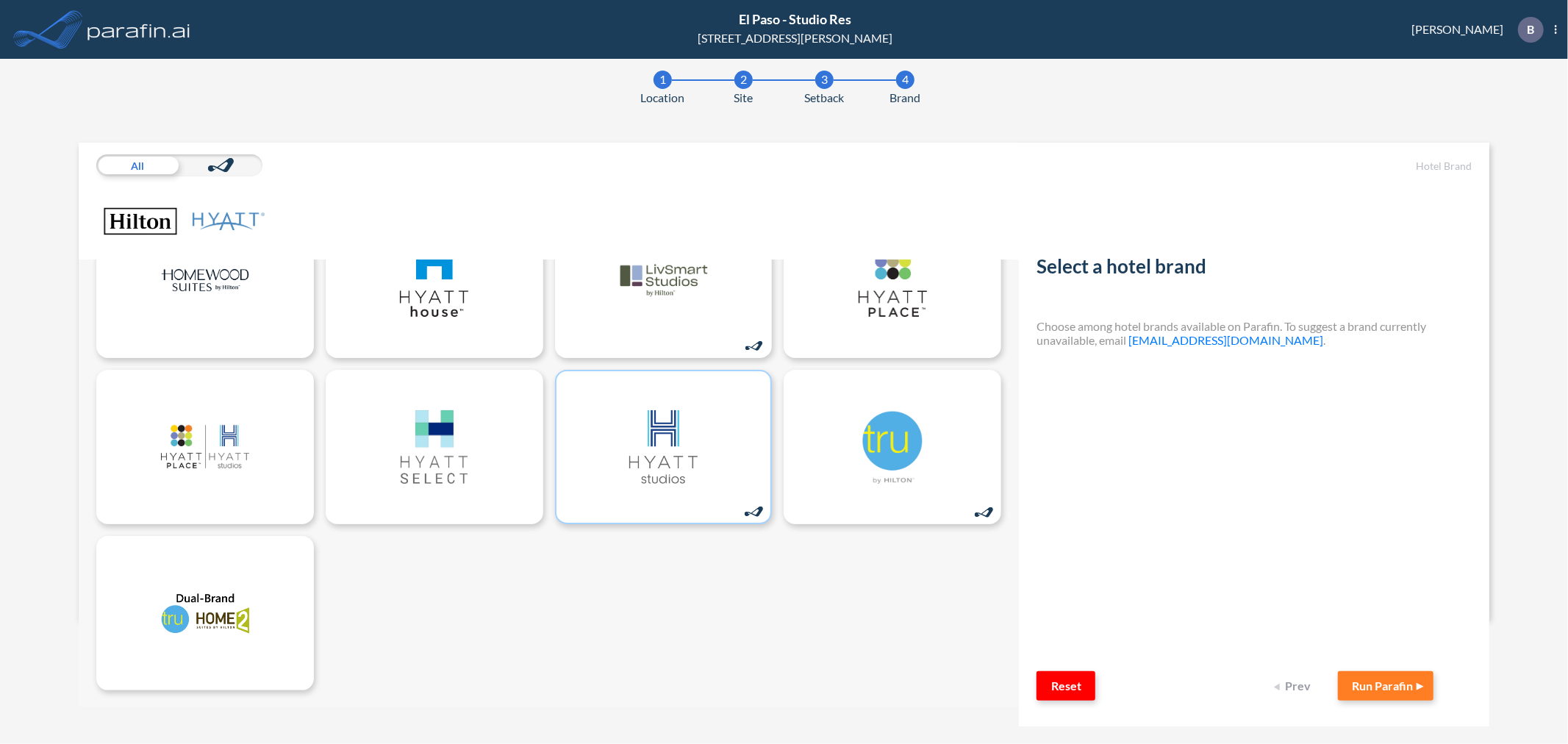
click at [1450, 163] on h5 "Hotel Brand" at bounding box center [1254, 166] width 436 height 12
click at [1556, 25] on icon at bounding box center [1556, 29] width 2 height 8
click at [1197, 119] on section "1 Location 2 Site 3 Setback 4 Brand All Hotel Brand Select a hotel brand Choose…" at bounding box center [784, 401] width 1568 height 685
click at [357, 116] on section "1 Location 2 Site 3 Setback 4 Brand All Hotel Brand Select a hotel brand Choose…" at bounding box center [784, 401] width 1568 height 685
click at [215, 170] on icon at bounding box center [221, 165] width 26 height 15
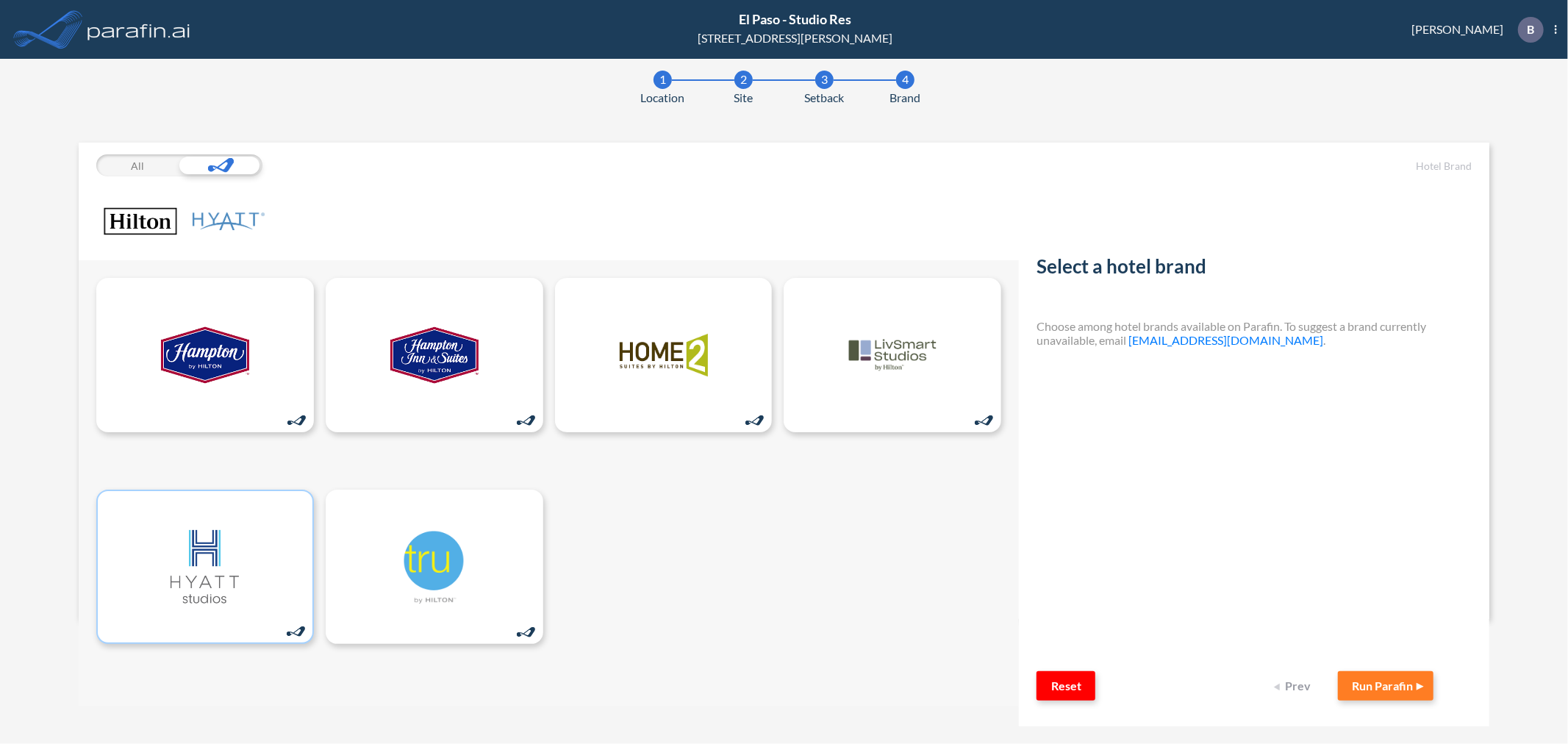
scroll to position [0, 0]
click at [30, 430] on section "1 Location 2 Site 3 Setback 4 Brand All Hotel Brand Select a hotel brand Choose…" at bounding box center [784, 401] width 1568 height 685
click at [149, 167] on div "All" at bounding box center [137, 166] width 83 height 22
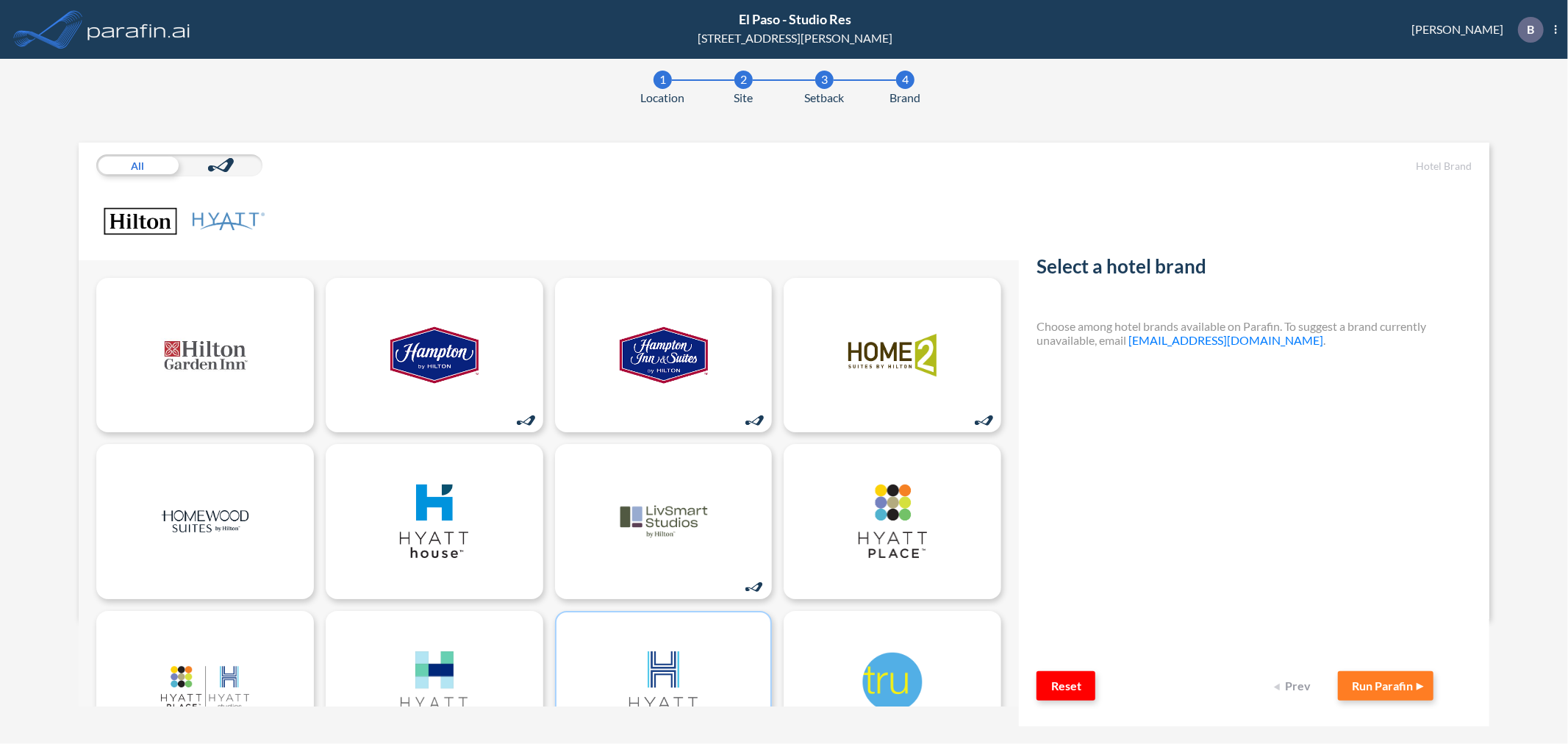
click at [1165, 106] on section "1 Location 2 Site 3 Setback 4 Brand All Hotel Brand Select a hotel brand Choose…" at bounding box center [784, 401] width 1568 height 685
